Goal: Task Accomplishment & Management: Use online tool/utility

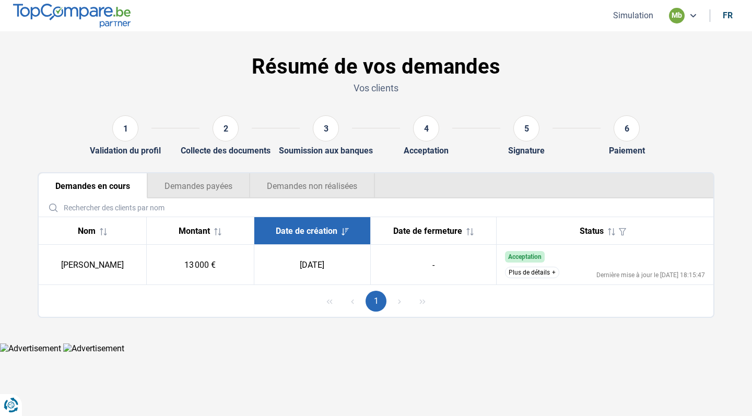
click at [283, 178] on button "Demandes non réalisées" at bounding box center [312, 185] width 125 height 25
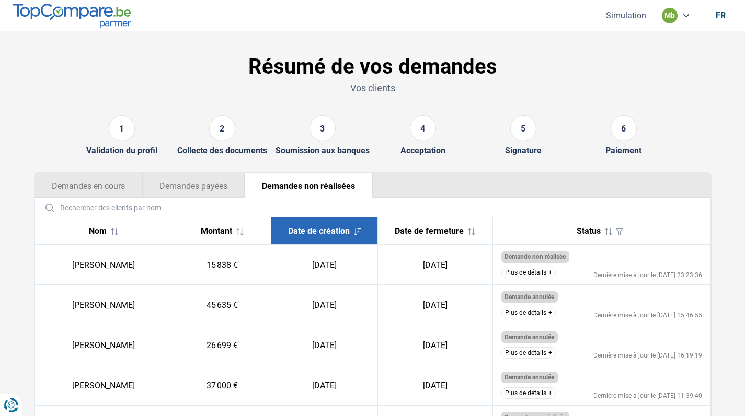
click at [532, 277] on button "Plus de détails" at bounding box center [528, 272] width 54 height 11
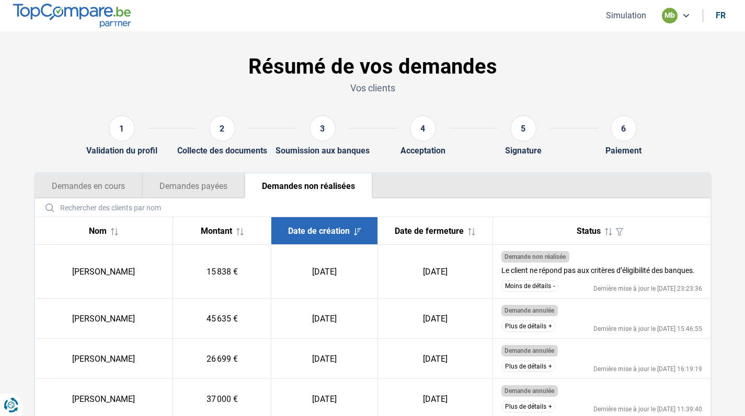
click at [543, 287] on button "Moins de détails" at bounding box center [529, 286] width 57 height 11
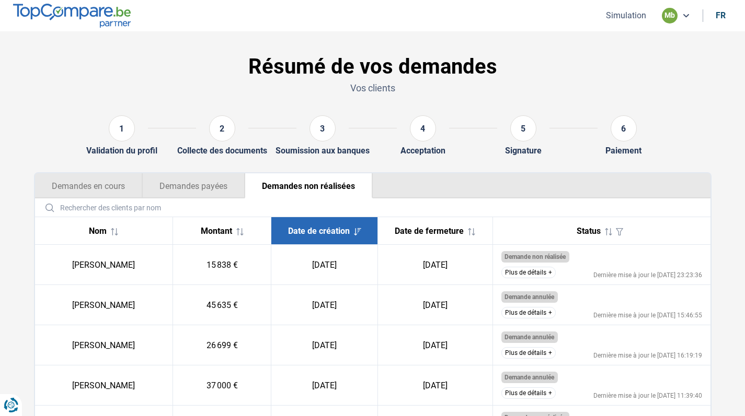
click at [102, 194] on button "Demandes en cours" at bounding box center [88, 185] width 107 height 25
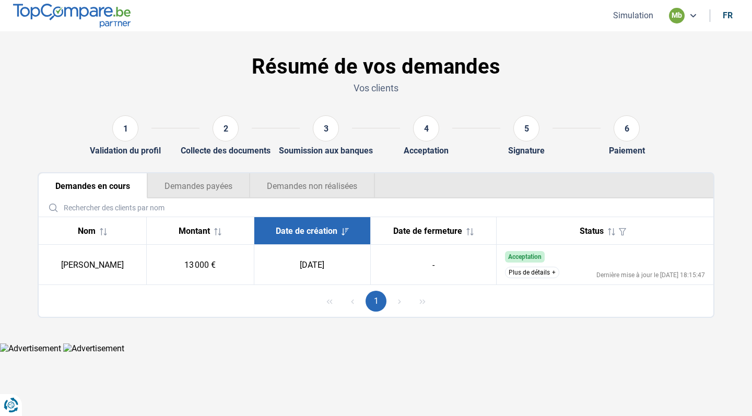
click at [180, 194] on button "Demandes payées" at bounding box center [198, 185] width 102 height 25
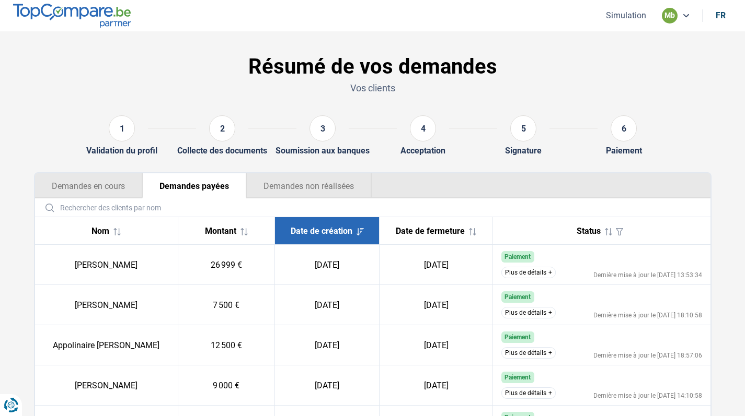
click at [109, 186] on button "Demandes en cours" at bounding box center [88, 185] width 107 height 25
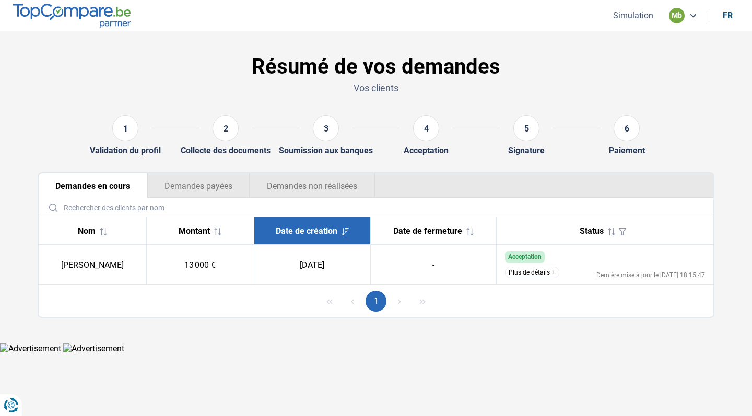
click at [534, 268] on button "Plus de détails" at bounding box center [532, 272] width 54 height 11
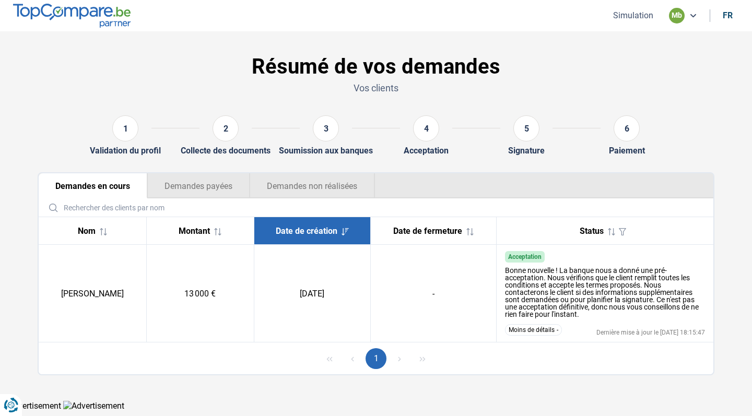
click at [312, 195] on button "Demandes non réalisées" at bounding box center [312, 185] width 125 height 25
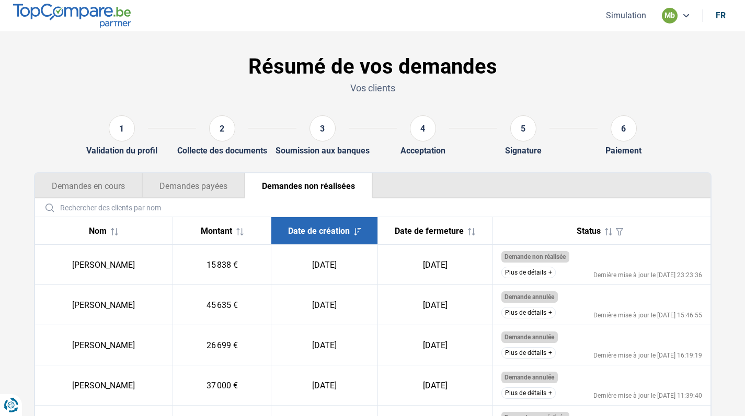
click at [617, 16] on button "Simulation" at bounding box center [625, 15] width 47 height 11
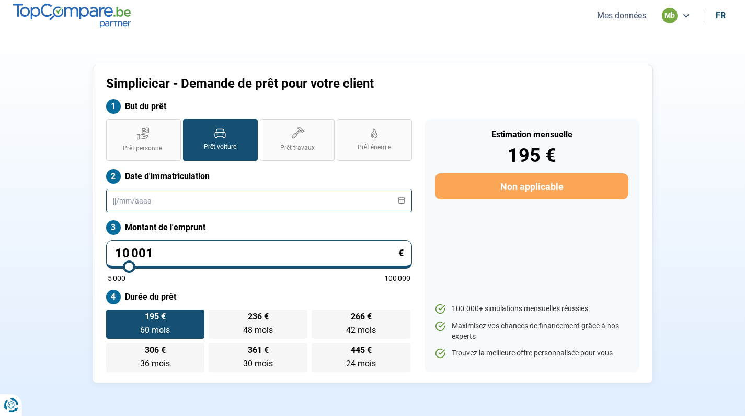
click at [113, 198] on input "text" at bounding box center [259, 201] width 306 height 24
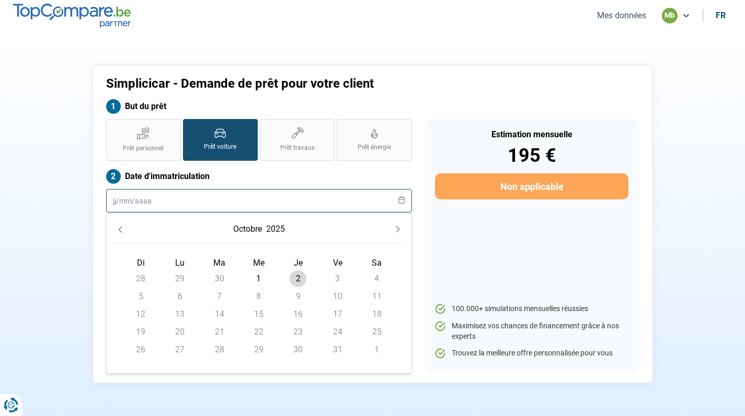
type input "À"
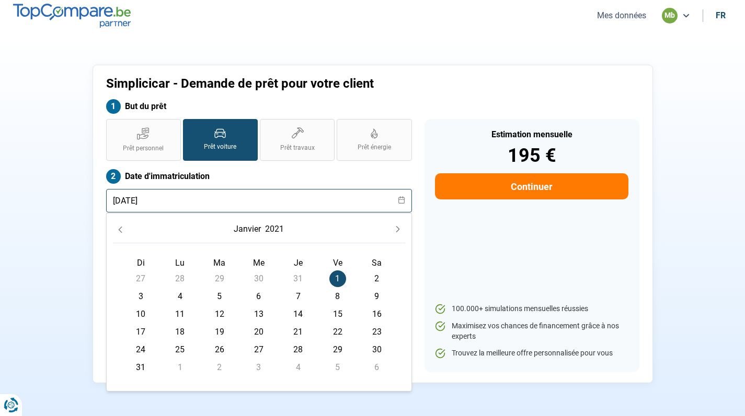
type input "01/01/2021"
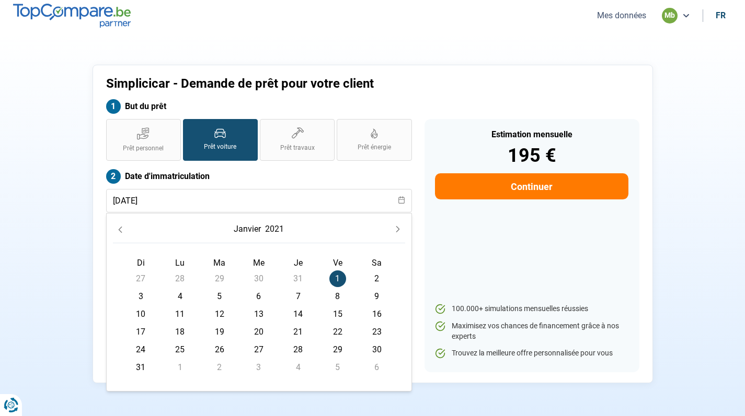
click at [338, 287] on td "1 1" at bounding box center [337, 279] width 39 height 18
click at [337, 283] on span "1" at bounding box center [337, 279] width 17 height 17
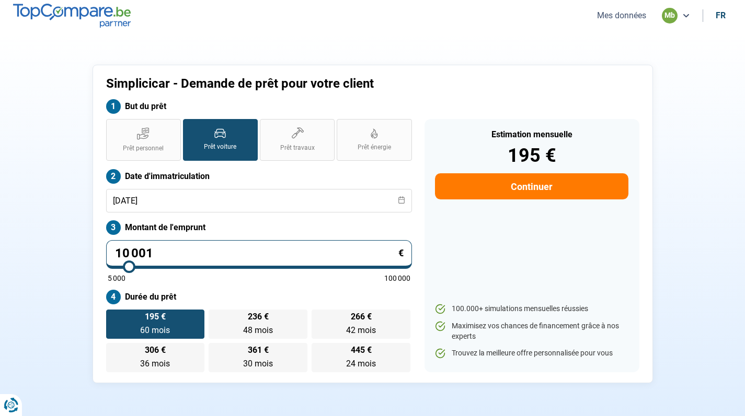
click at [173, 251] on input "10 001" at bounding box center [259, 254] width 306 height 29
type input "1 000"
type input "5000"
type input "100"
type input "5000"
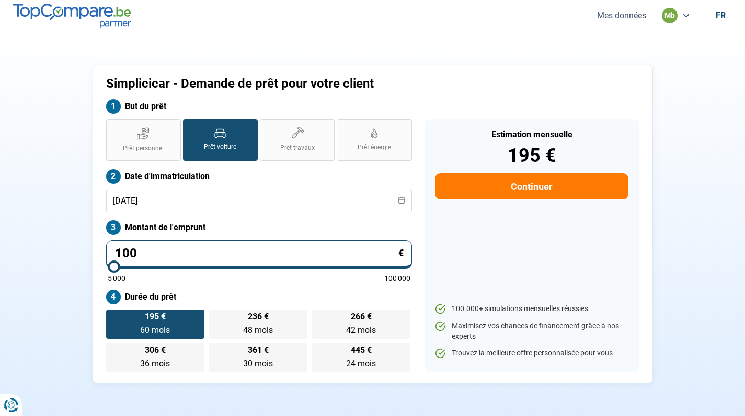
type input "10"
type input "5000"
type input "1"
type input "5000"
type input "12"
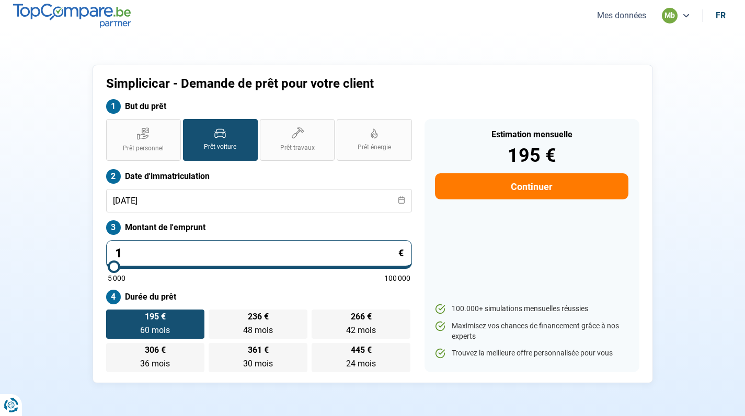
type input "5000"
type input "123"
type input "5000"
type input "1 239"
type input "5000"
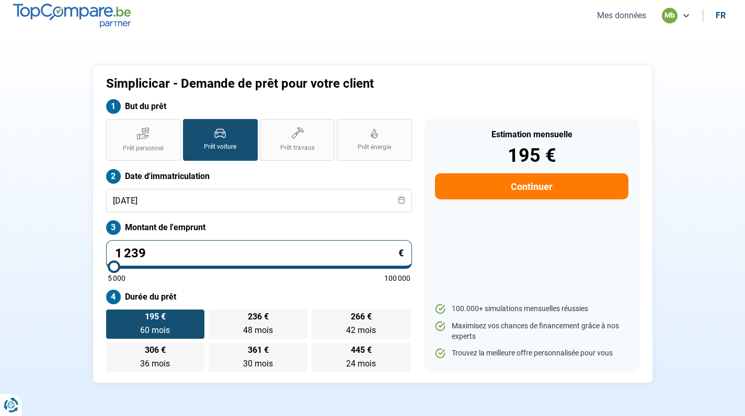
type input "12 398"
type input "12500"
click at [365, 226] on label "Montant de l'emprunt" at bounding box center [259, 228] width 306 height 15
click at [130, 256] on input "12 398" at bounding box center [259, 254] width 306 height 29
type input "1 398"
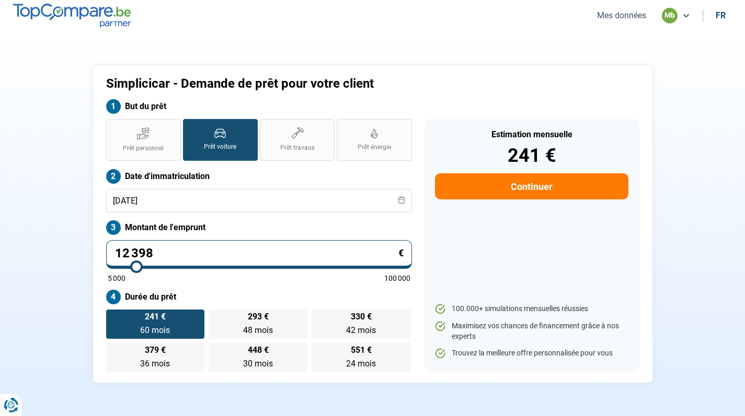
type input "5000"
type input "15 398"
type input "15500"
type input "15 398"
type input "15500"
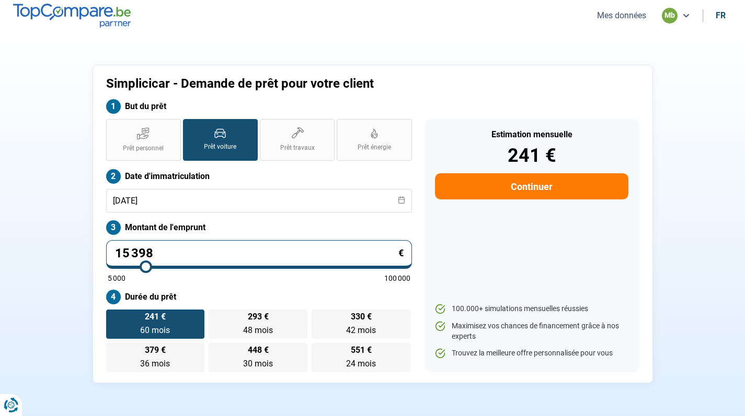
click at [225, 230] on label "Montant de l'emprunt" at bounding box center [259, 228] width 306 height 15
drag, startPoint x: 162, startPoint y: 254, endPoint x: 124, endPoint y: 253, distance: 38.2
click at [124, 253] on input "15 398" at bounding box center [259, 254] width 306 height 29
type input "14"
type input "5000"
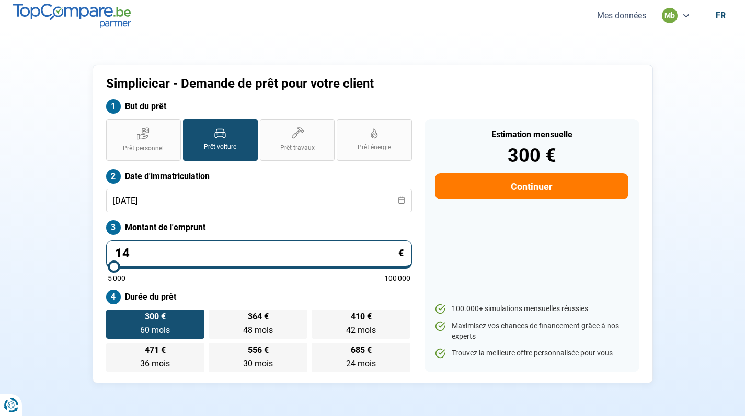
type input "140"
type input "5000"
type input "1 400"
type input "5000"
type input "14 000"
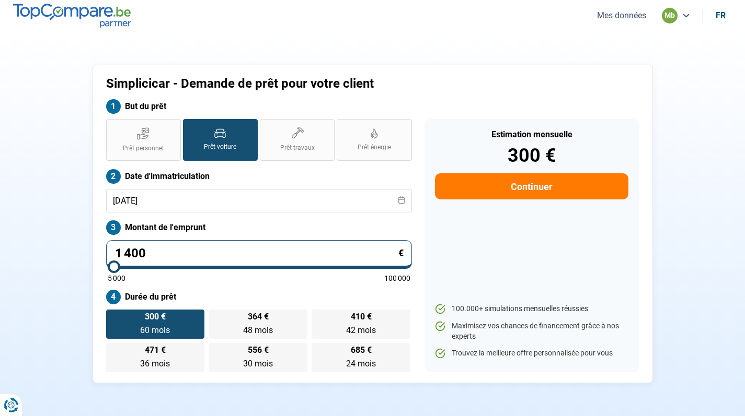
type input "14000"
type input "54 000"
type input "54000"
click at [263, 268] on input "range" at bounding box center [259, 267] width 303 height 2
type input "55 250"
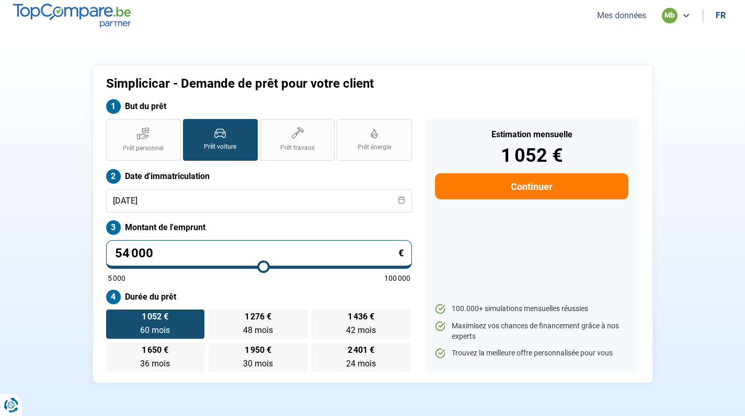
type input "55250"
type input "55 000"
type input "55000"
type input "54 250"
type input "54250"
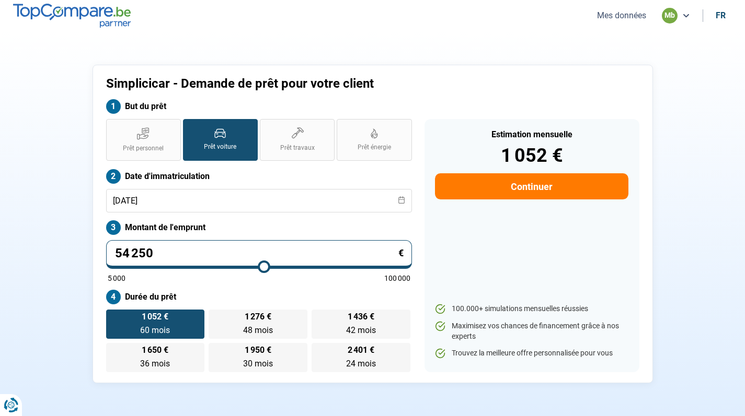
type input "52 250"
type input "52250"
type input "48 750"
type input "48750"
type input "43 500"
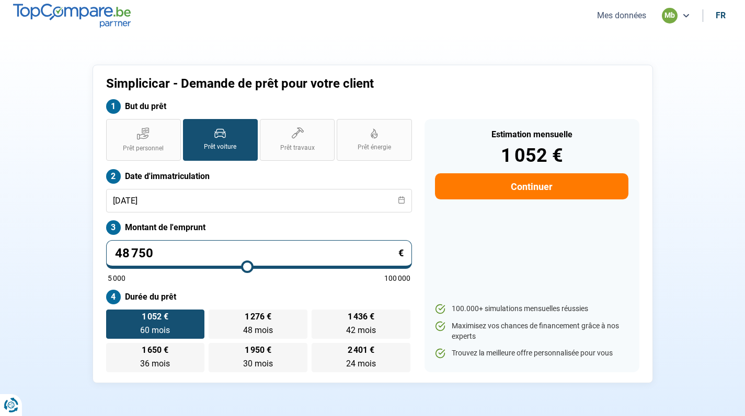
type input "43500"
type input "37 500"
type input "37500"
type input "31 500"
type input "31500"
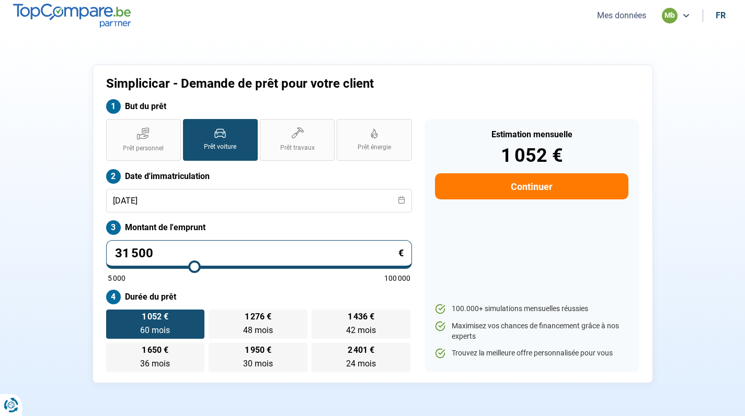
type input "26 500"
type input "26500"
type input "22 500"
type input "22500"
type input "19 750"
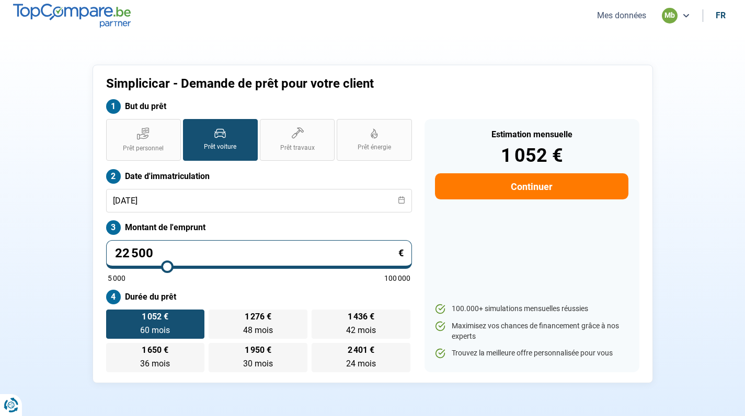
type input "19750"
type input "18 000"
type input "18000"
type input "16 500"
type input "16500"
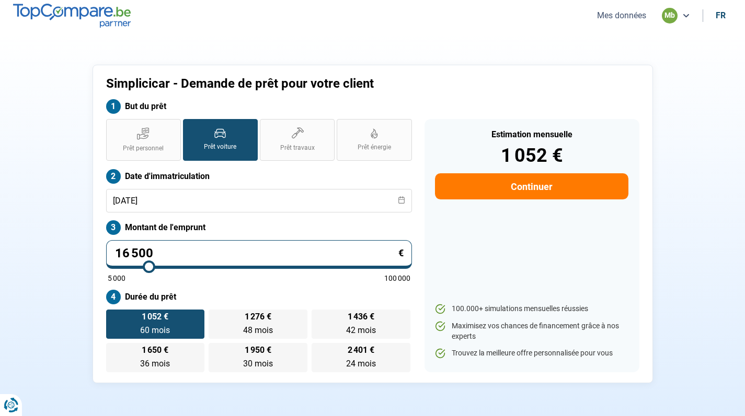
type input "16 000"
type input "16000"
type input "15 750"
type input "15750"
type input "15 500"
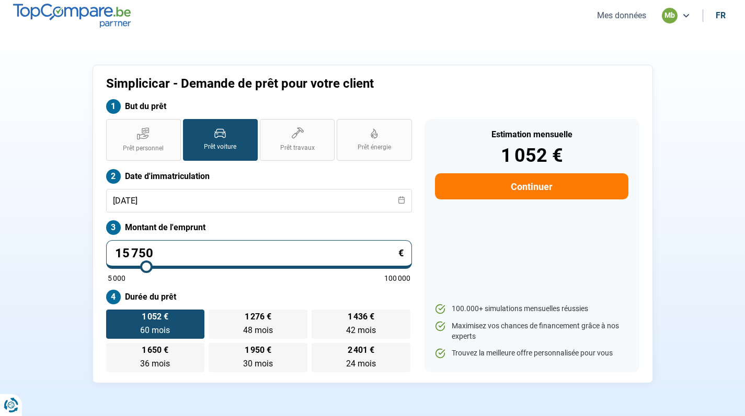
type input "15500"
type input "15 000"
type input "15000"
type input "14 250"
type input "14250"
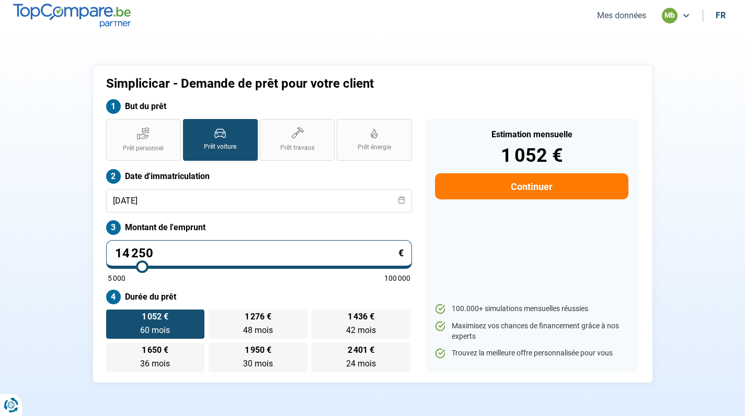
type input "13 000"
type input "13000"
type input "11 750"
type input "11750"
type input "11 000"
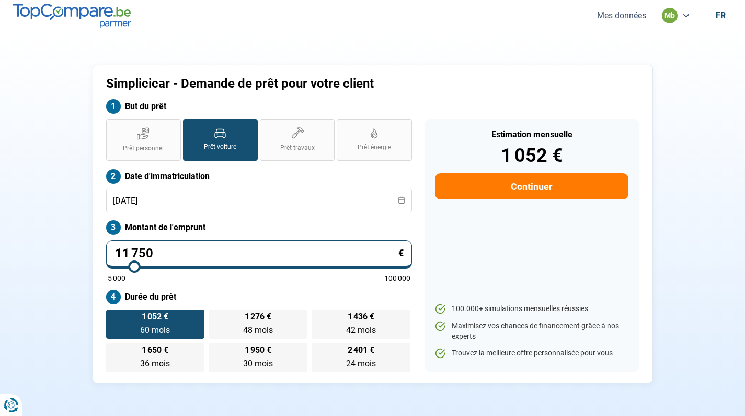
type input "11000"
type input "10 250"
type input "10250"
type input "10 000"
type input "10000"
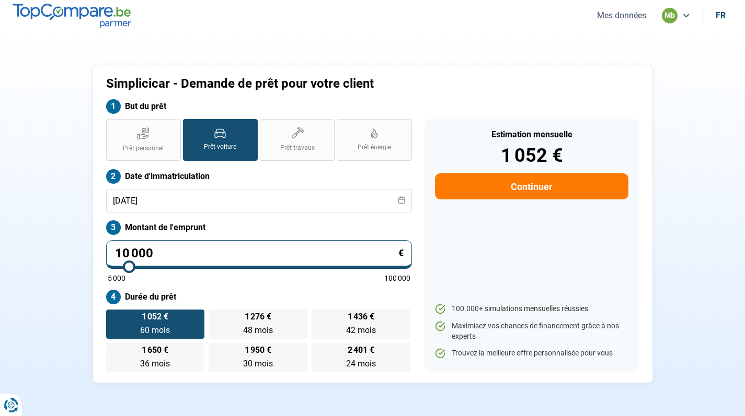
type input "10 250"
type input "10250"
type input "10 500"
type input "10500"
type input "10 750"
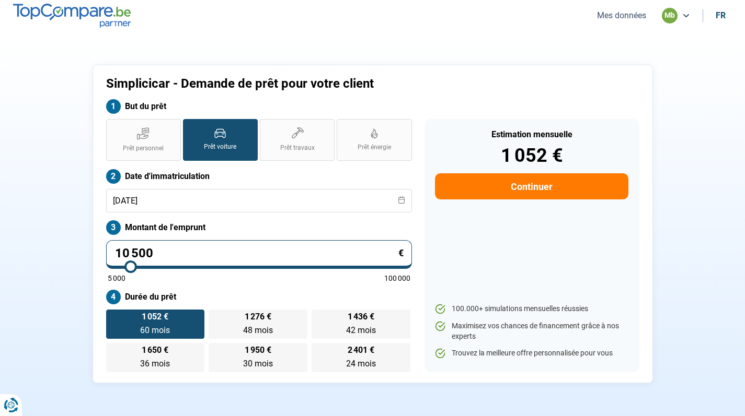
type input "10750"
type input "11 000"
type input "11000"
type input "11 250"
type input "11250"
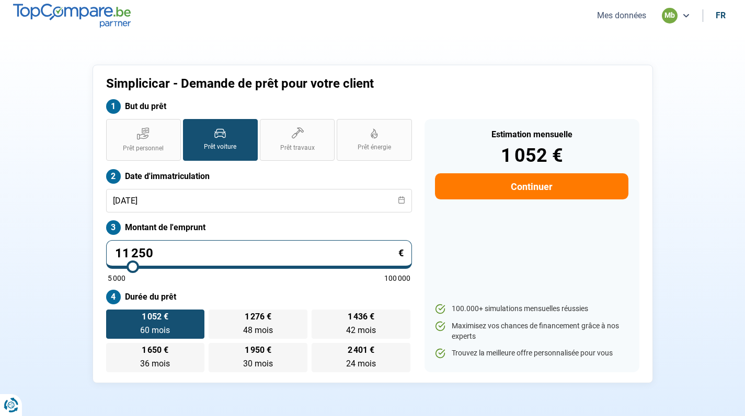
type input "11 500"
type input "11500"
type input "11 750"
type input "11750"
type input "12 000"
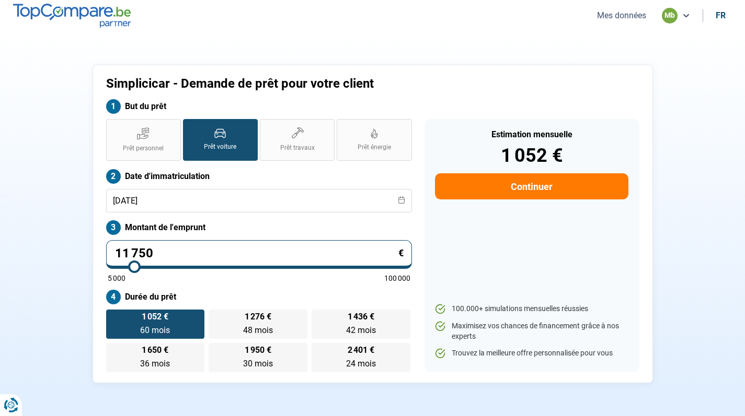
type input "12000"
type input "12 250"
type input "12250"
type input "12 500"
type input "12500"
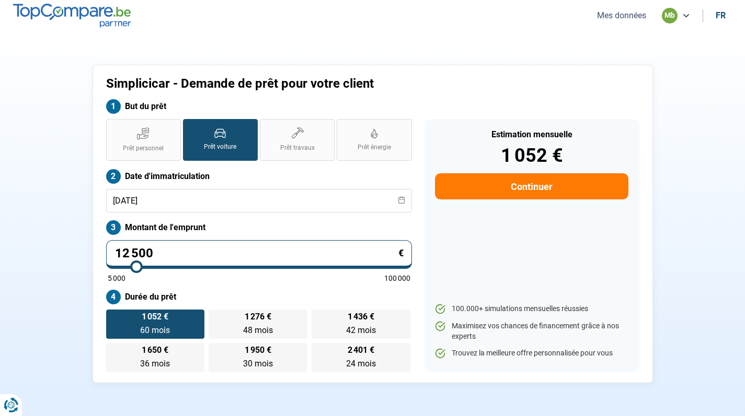
type input "12 750"
type input "12750"
type input "13 000"
type input "13000"
type input "13 250"
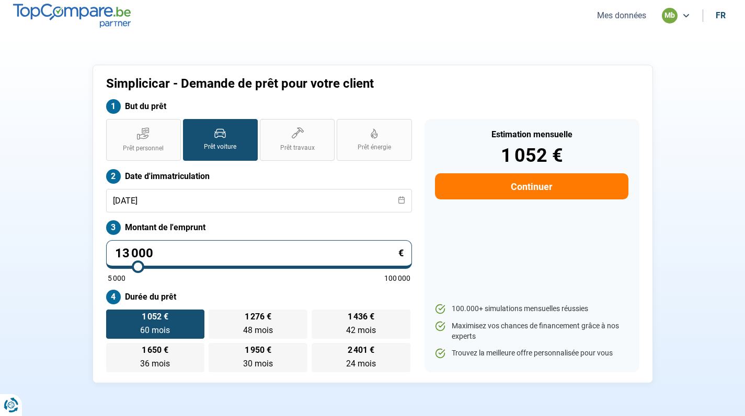
type input "13250"
type input "13 500"
type input "13500"
type input "13 750"
type input "13750"
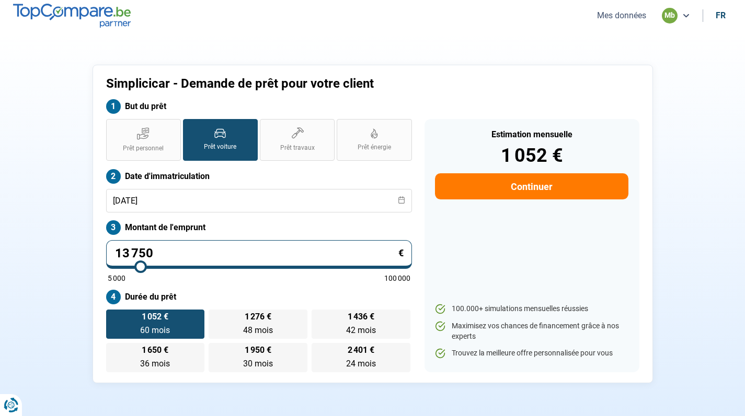
type input "14 000"
type input "14000"
type input "13 750"
drag, startPoint x: 267, startPoint y: 261, endPoint x: 140, endPoint y: 273, distance: 127.6
type input "13750"
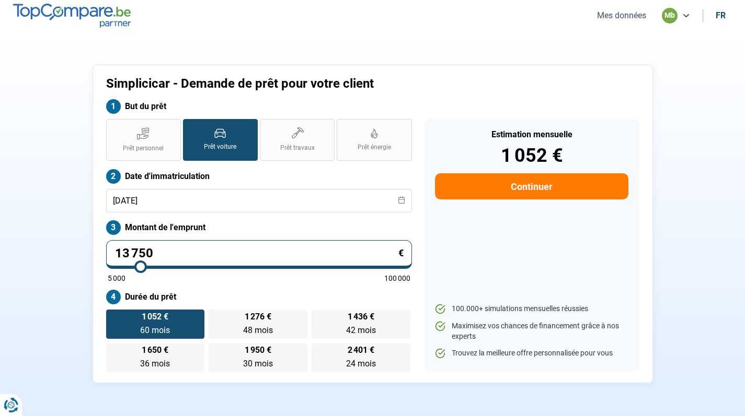
click at [140, 273] on div "5 000 100 000" at bounding box center [259, 274] width 303 height 16
click at [187, 280] on div "5 000 100 000" at bounding box center [259, 278] width 303 height 7
